Goal: Transaction & Acquisition: Purchase product/service

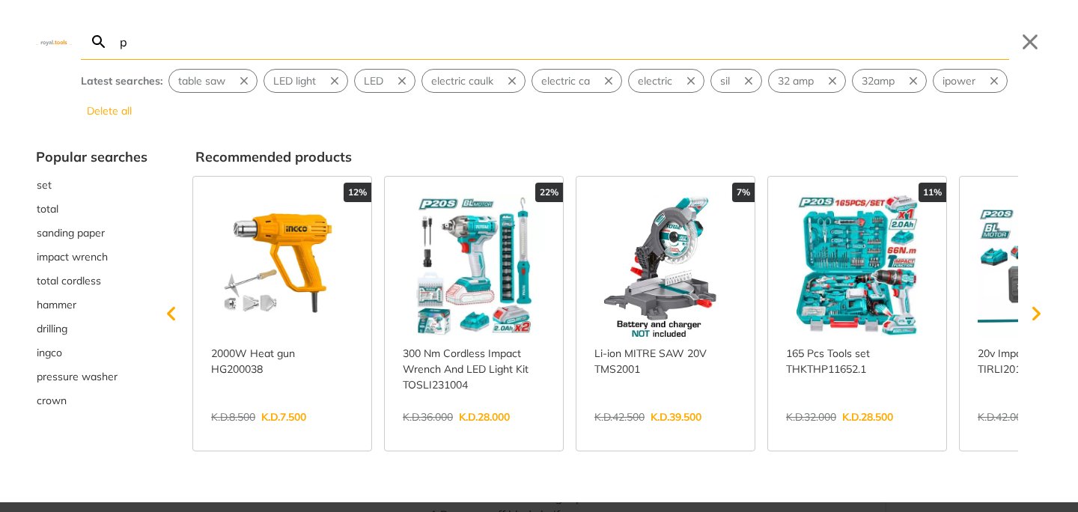
type input "pv"
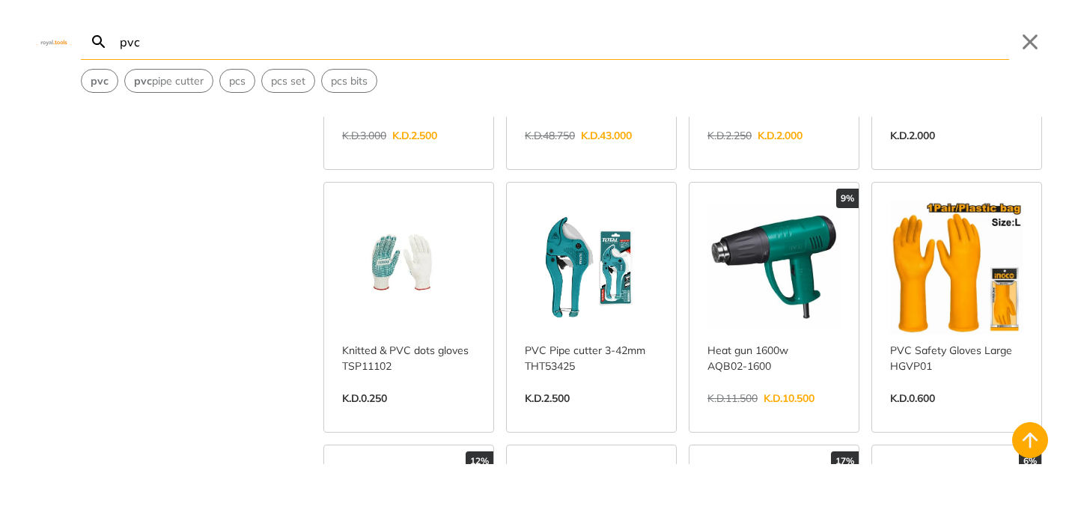
scroll to position [253, 0]
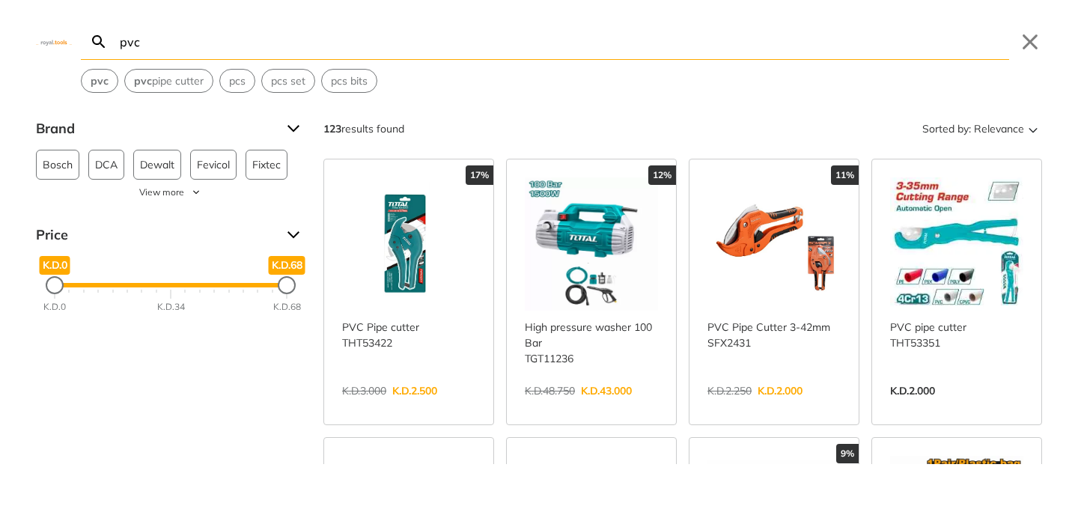
type input "pvc"
click at [379, 406] on link "View more →" at bounding box center [408, 406] width 133 height 0
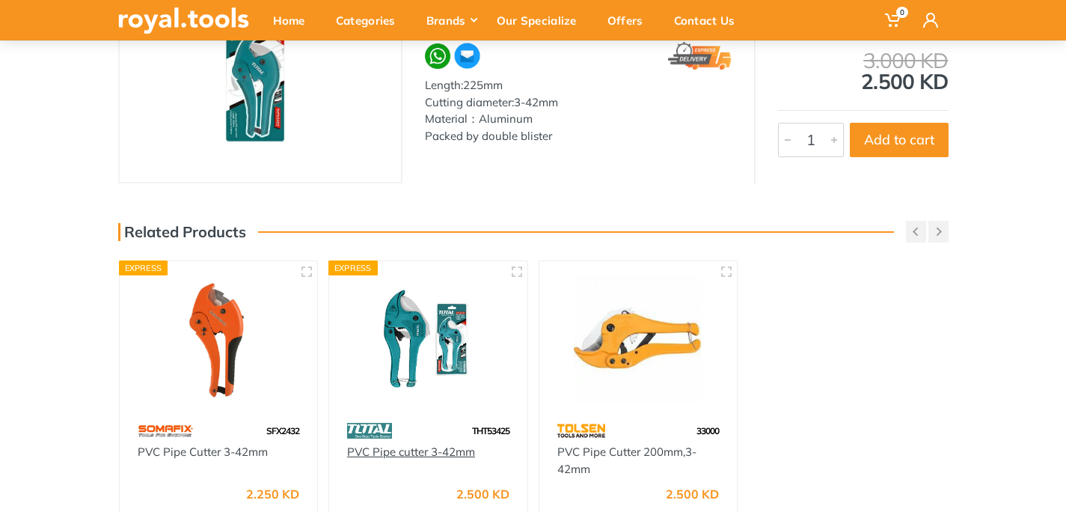
scroll to position [266, 0]
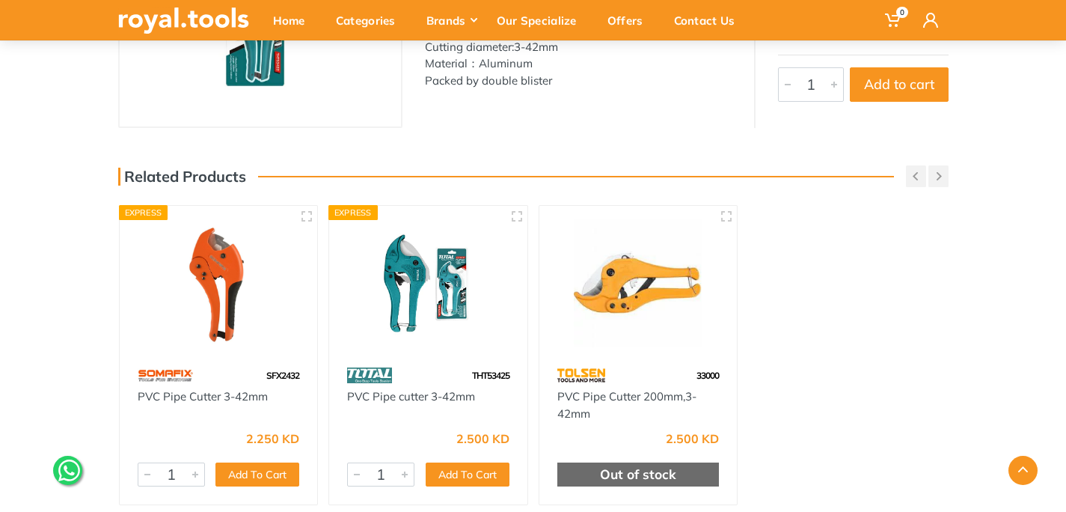
click at [409, 305] on img at bounding box center [428, 283] width 171 height 128
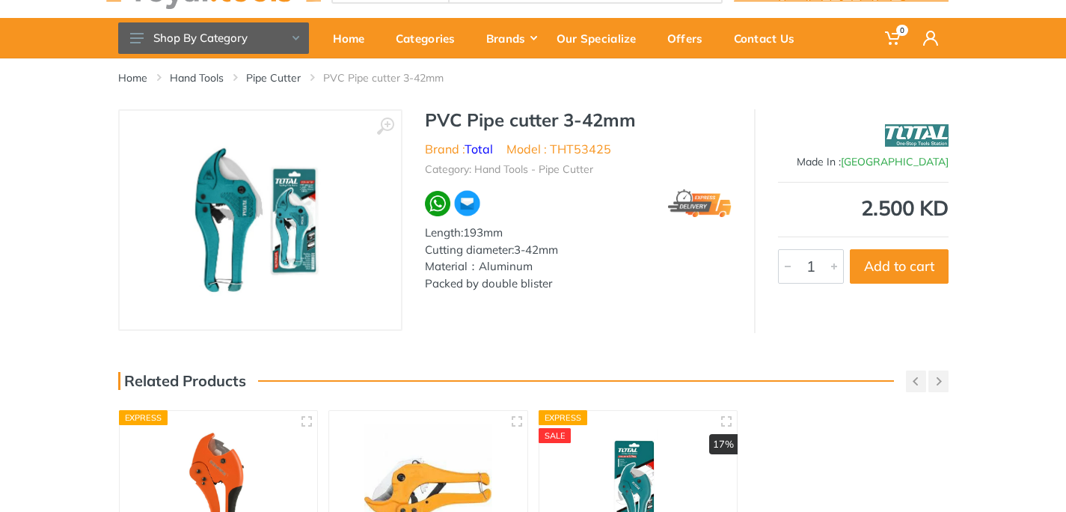
scroll to position [61, 0]
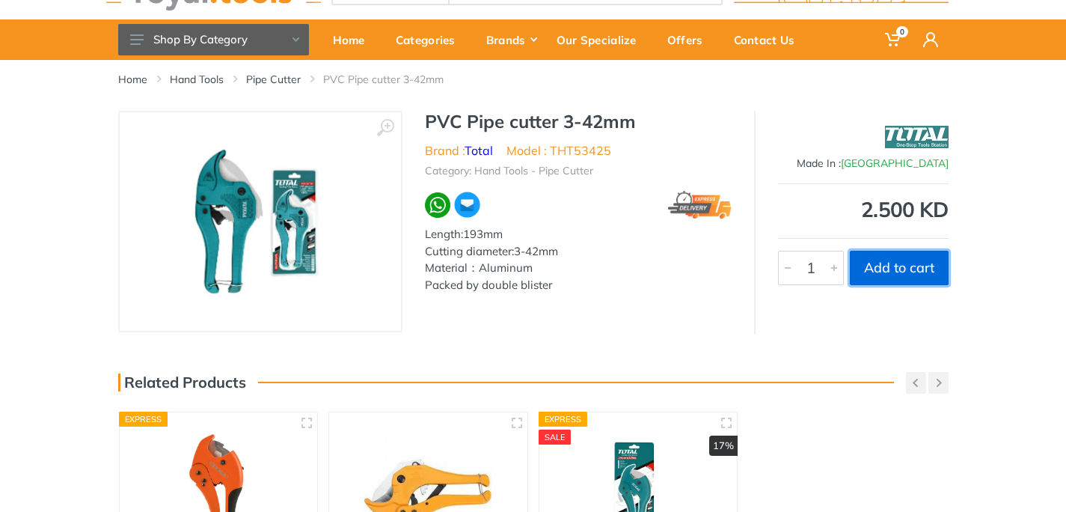
click at [889, 278] on button "Add to cart" at bounding box center [899, 268] width 99 height 34
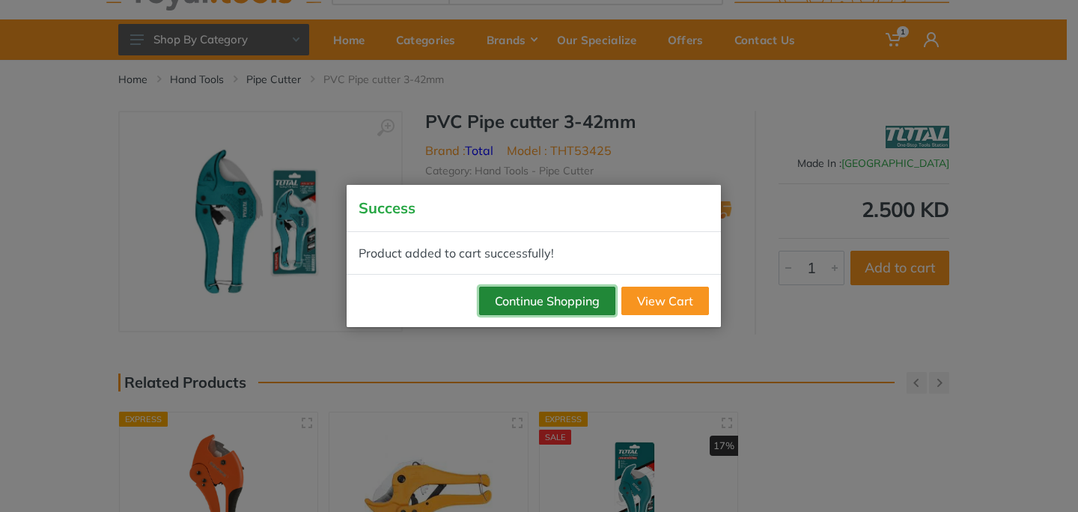
click at [588, 306] on button "Continue Shopping" at bounding box center [547, 301] width 136 height 28
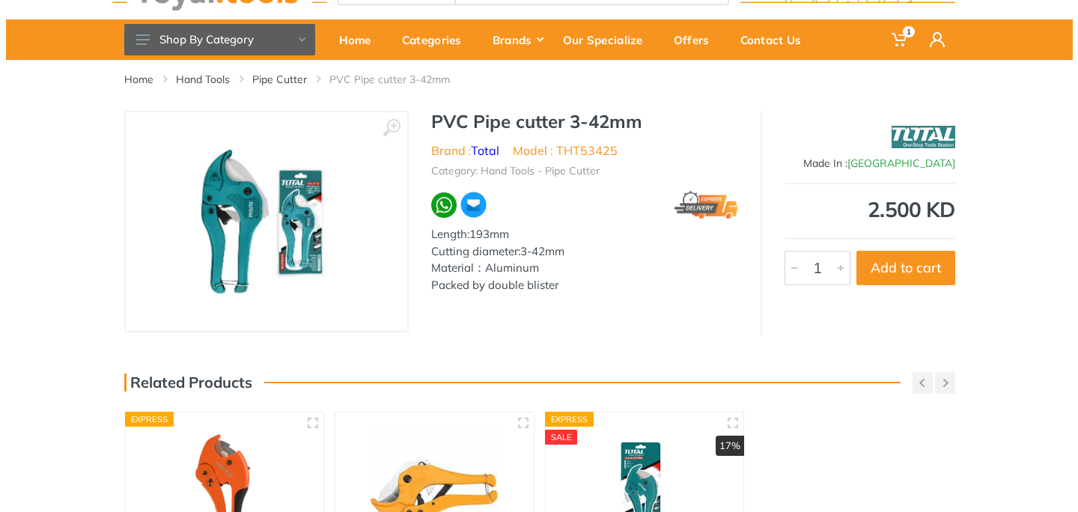
scroll to position [0, 0]
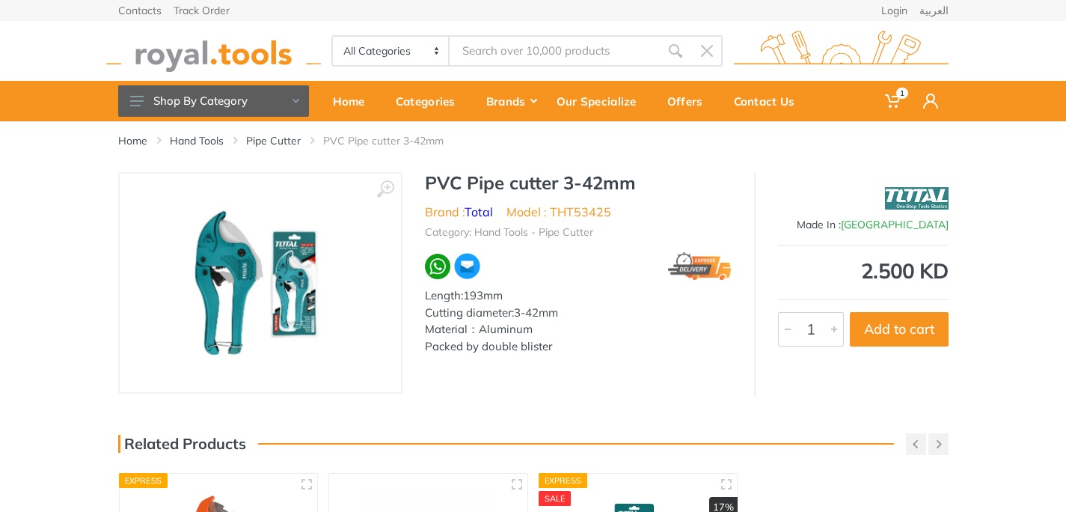
click at [492, 41] on input "Site search" at bounding box center [555, 50] width 210 height 31
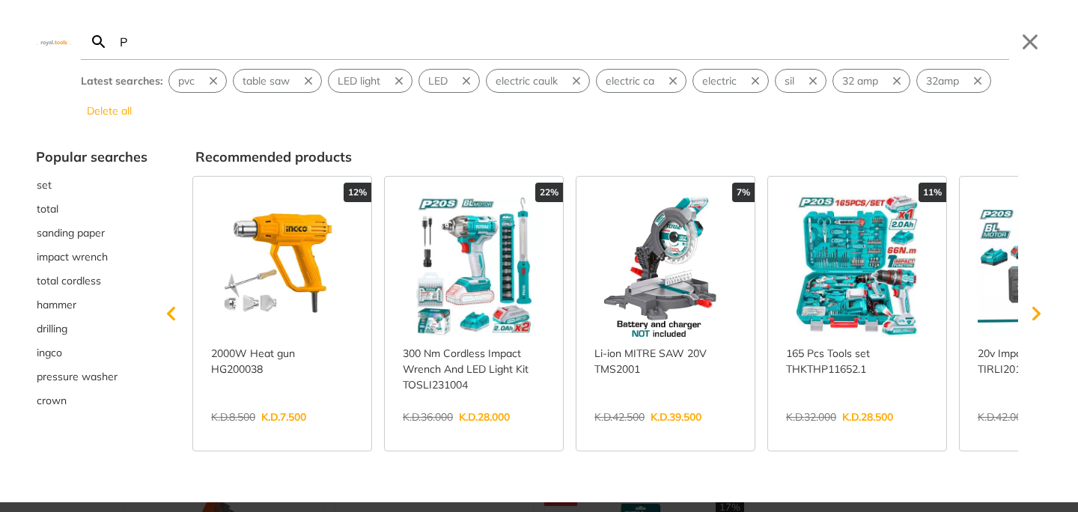
type input "P"
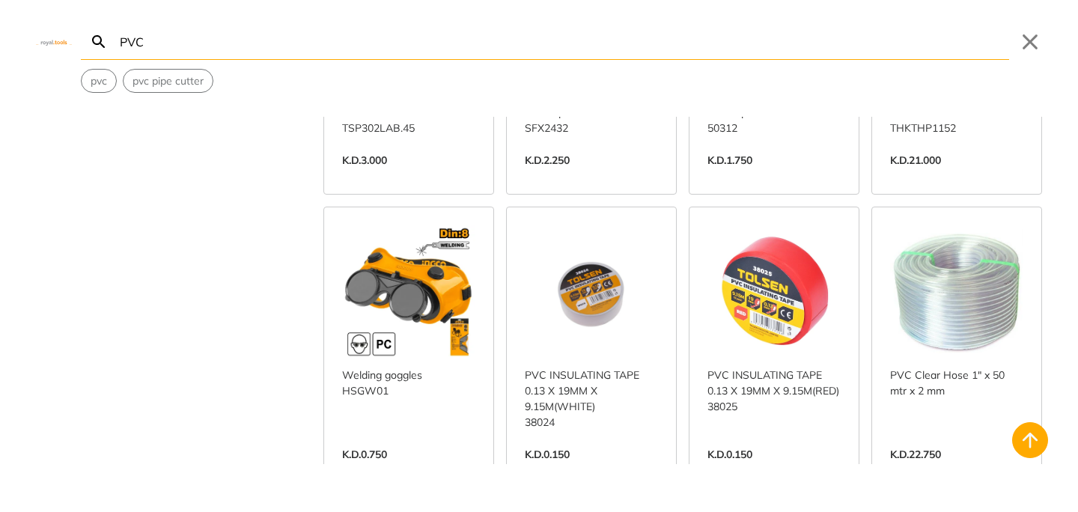
scroll to position [2100, 0]
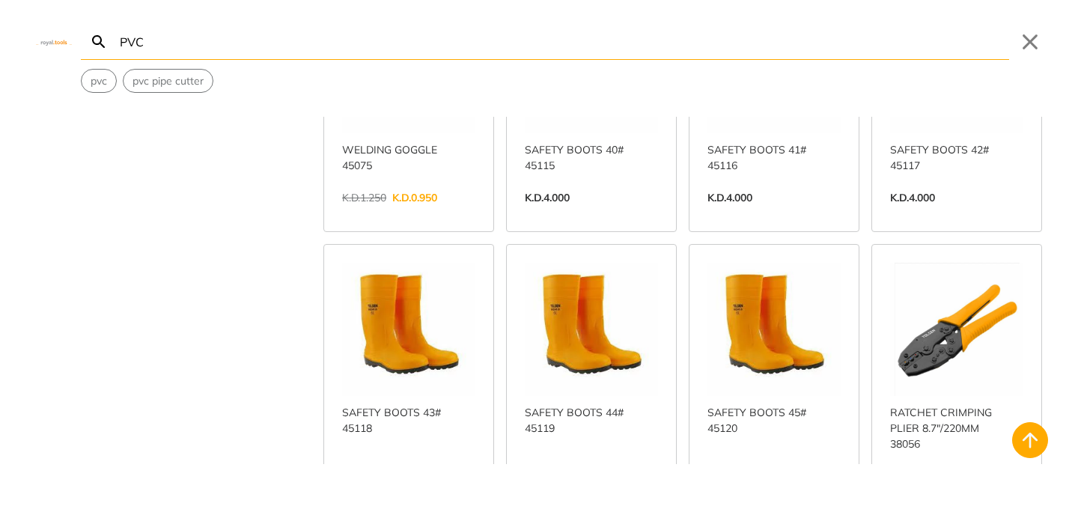
scroll to position [3740, 0]
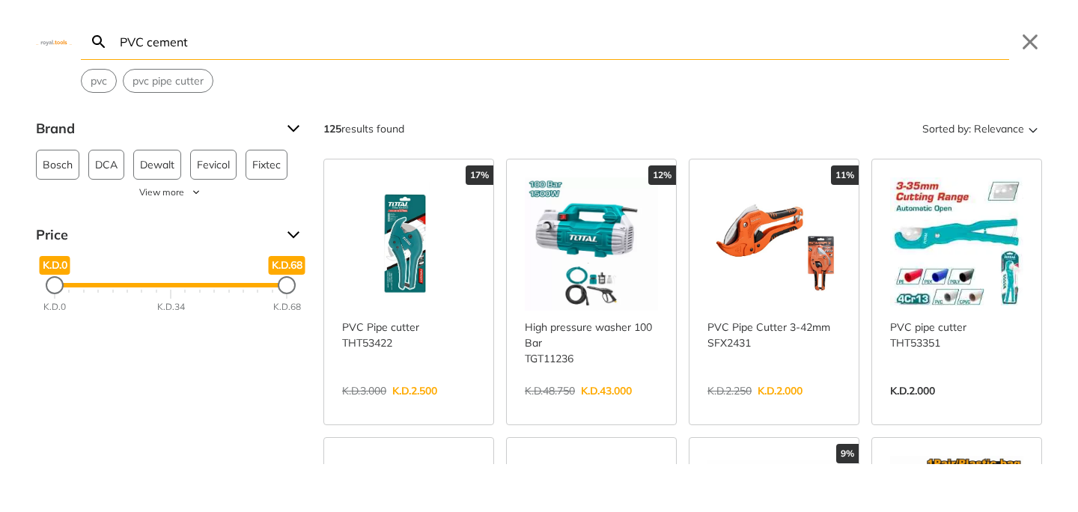
click at [198, 40] on input "PVC cement" at bounding box center [563, 41] width 892 height 35
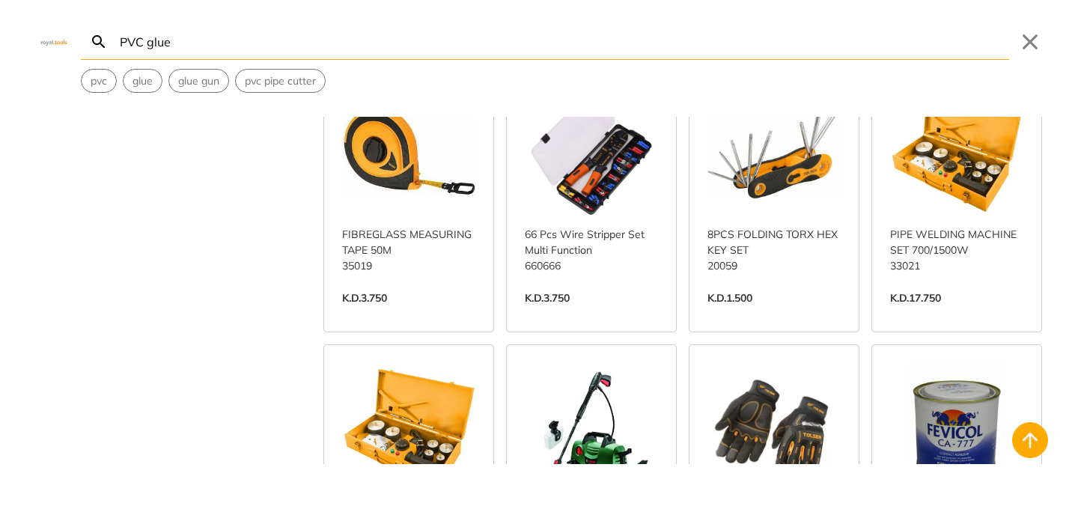
scroll to position [7533, 0]
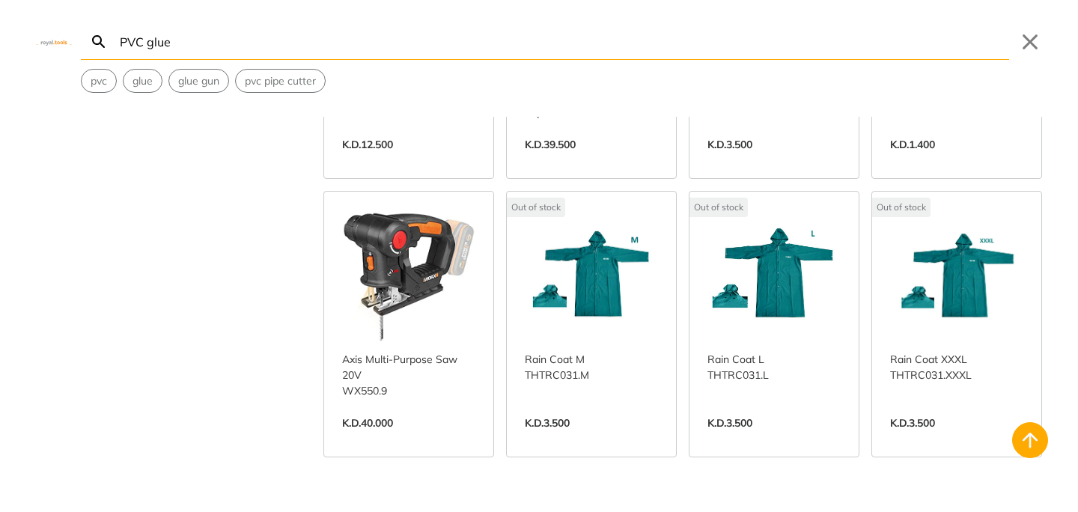
scroll to position [7968, 0]
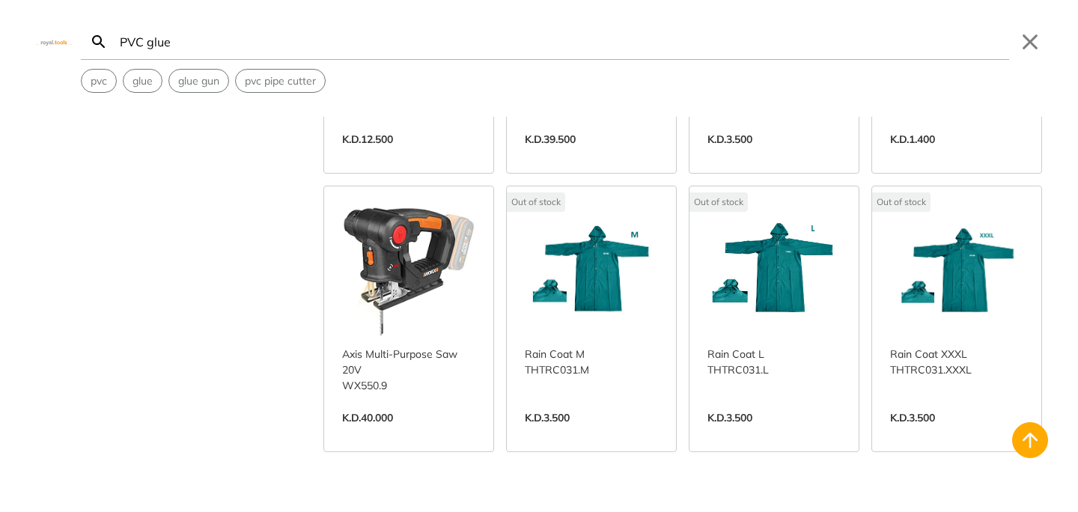
click at [277, 39] on input "PVC glue" at bounding box center [563, 41] width 892 height 35
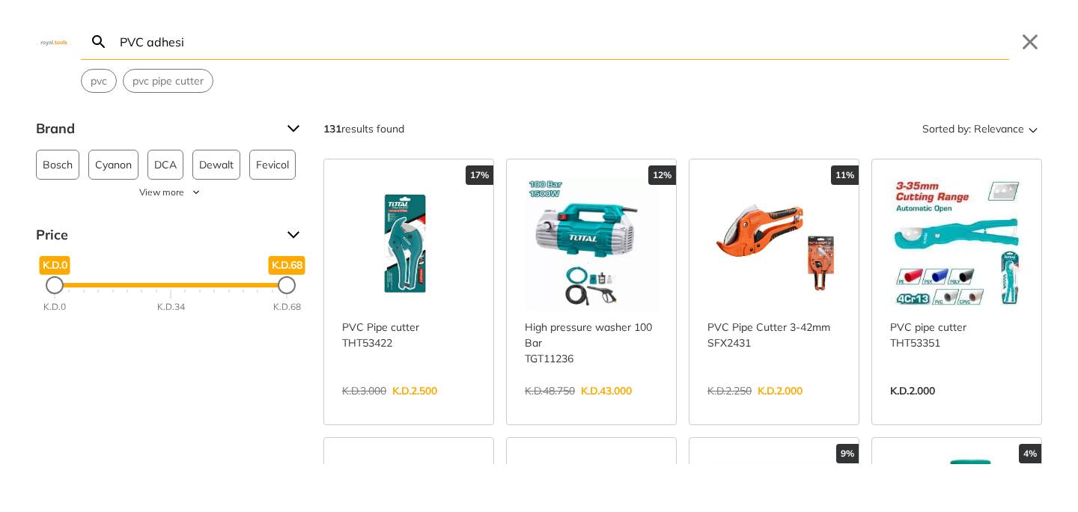
click at [56, 46] on div "PVC adhesi Search Submit Close pvc pvc pipe cutter" at bounding box center [539, 46] width 1078 height 93
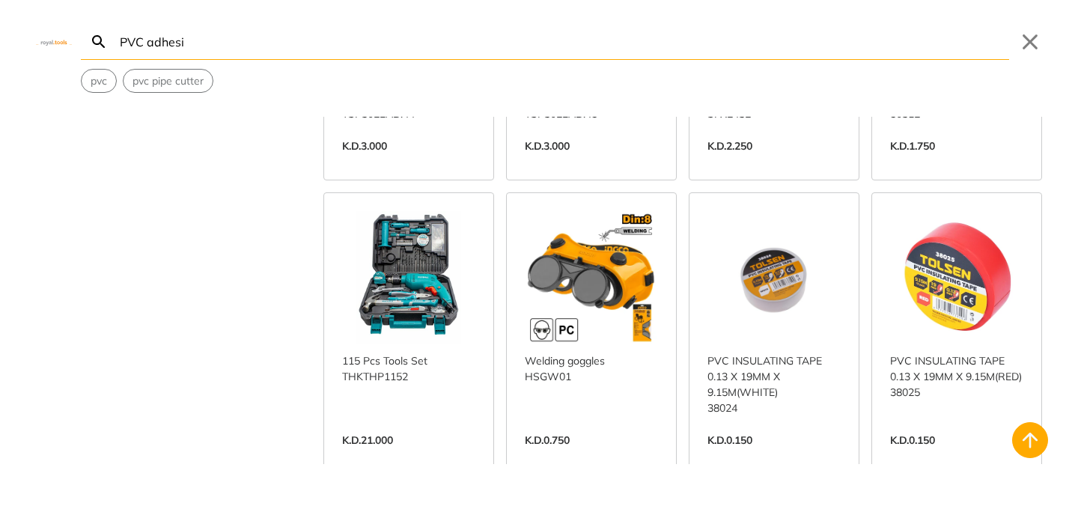
scroll to position [2396, 0]
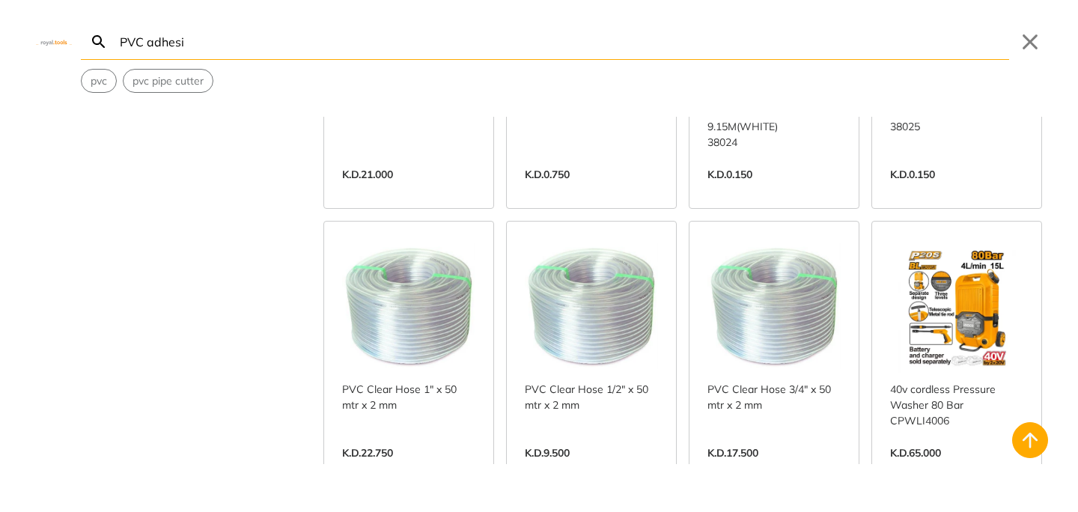
click at [483, 28] on input "PVC adhesi" at bounding box center [563, 41] width 892 height 35
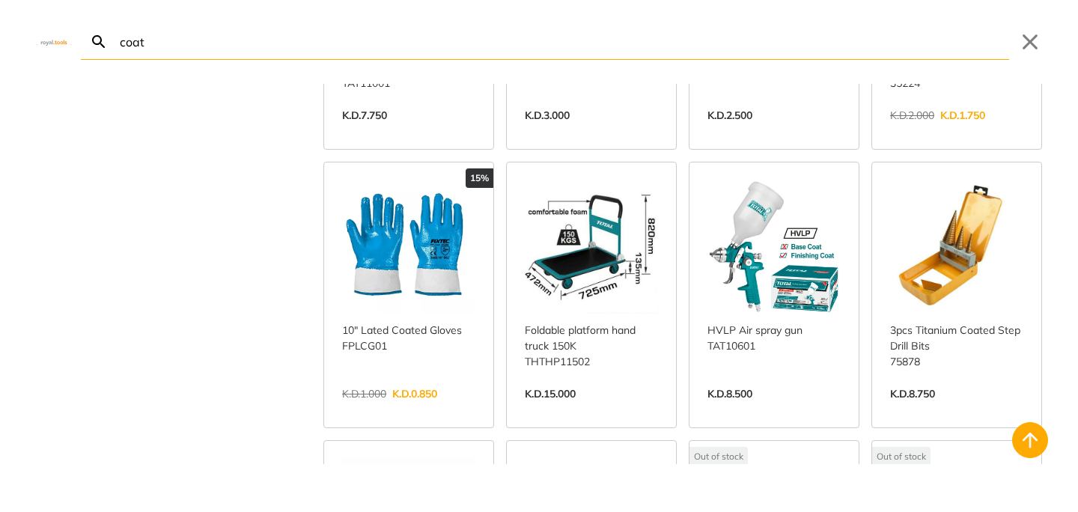
scroll to position [804, 0]
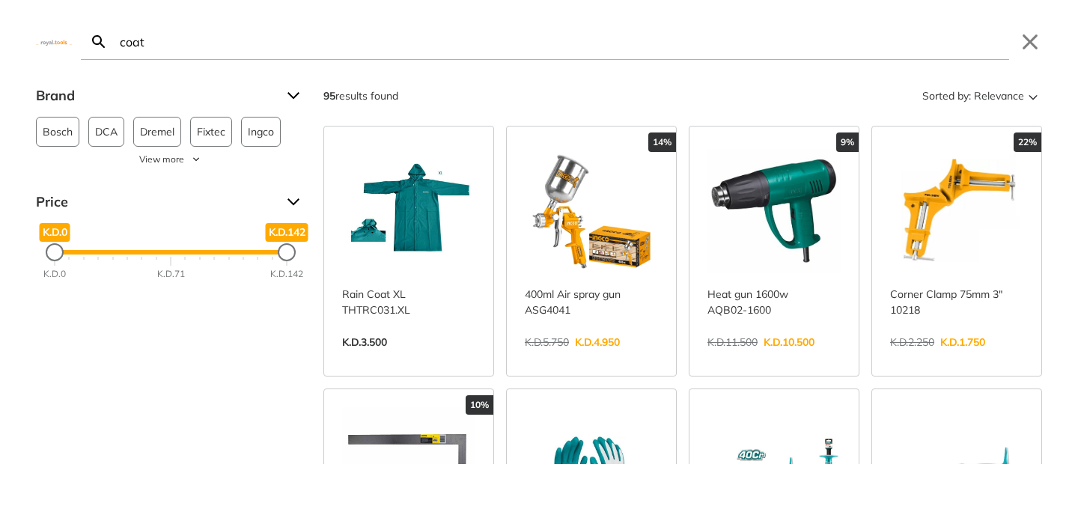
type input "coat"
click at [60, 48] on div "coat Search Submit Close" at bounding box center [539, 30] width 1078 height 60
click at [52, 42] on img at bounding box center [54, 41] width 36 height 7
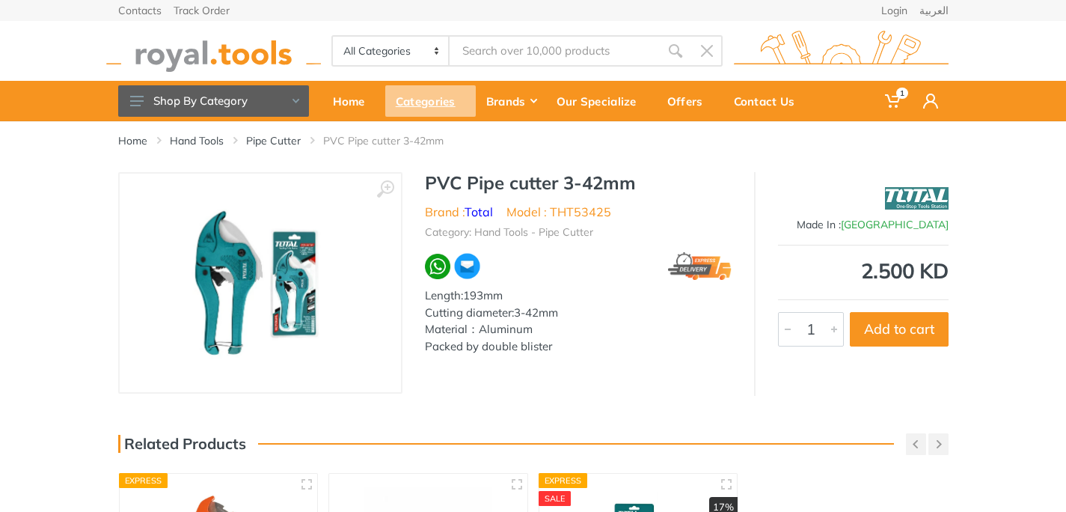
click at [448, 109] on div "Categories" at bounding box center [430, 100] width 91 height 31
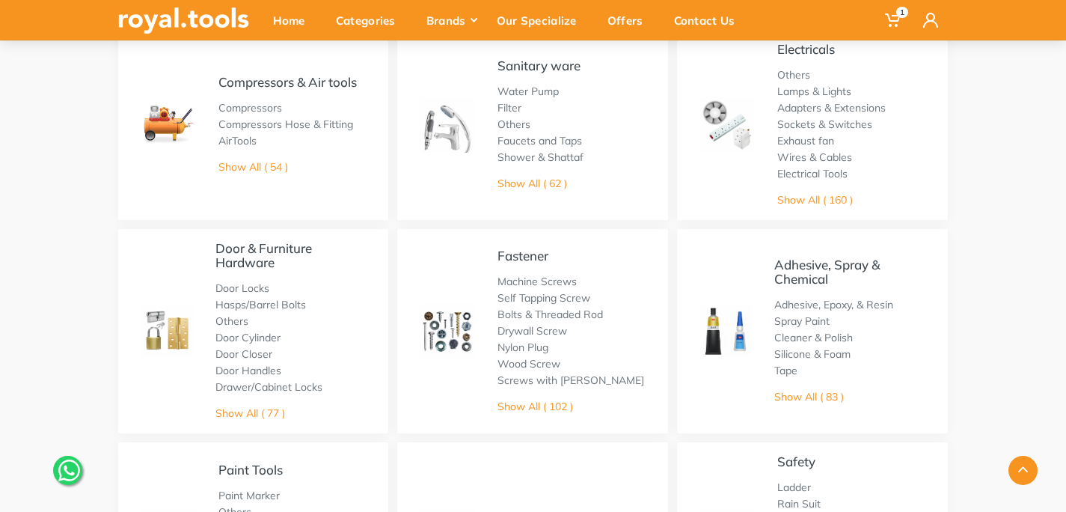
scroll to position [578, 0]
click at [828, 266] on link "Adhesive, Spray & Chemical" at bounding box center [828, 271] width 106 height 30
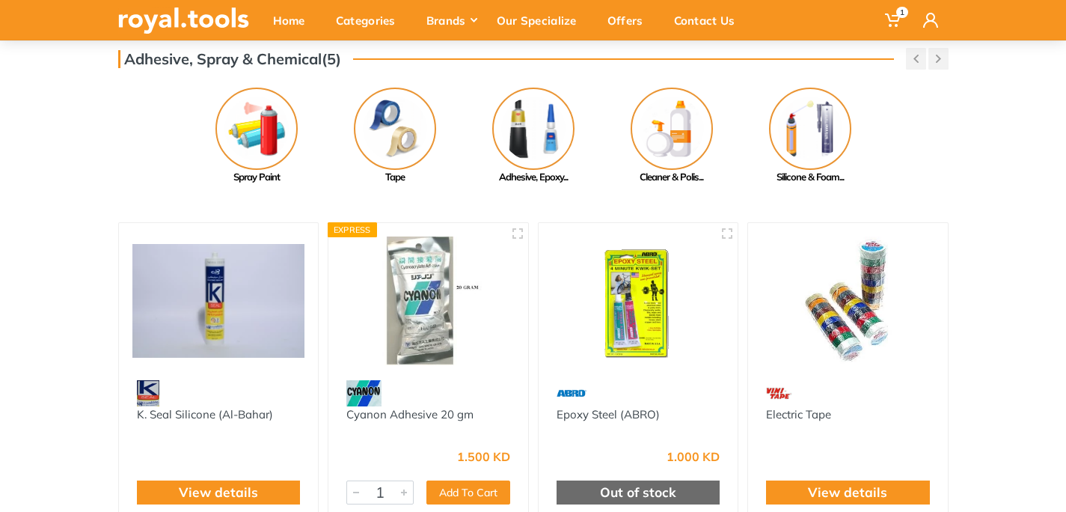
scroll to position [123, 0]
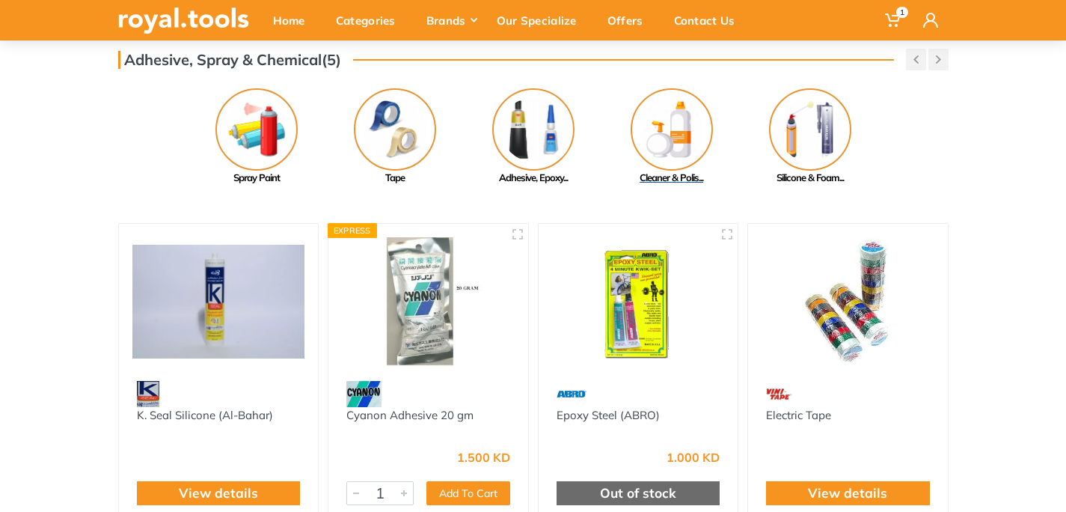
click at [680, 153] on img at bounding box center [672, 129] width 82 height 82
